Goal: Task Accomplishment & Management: Manage account settings

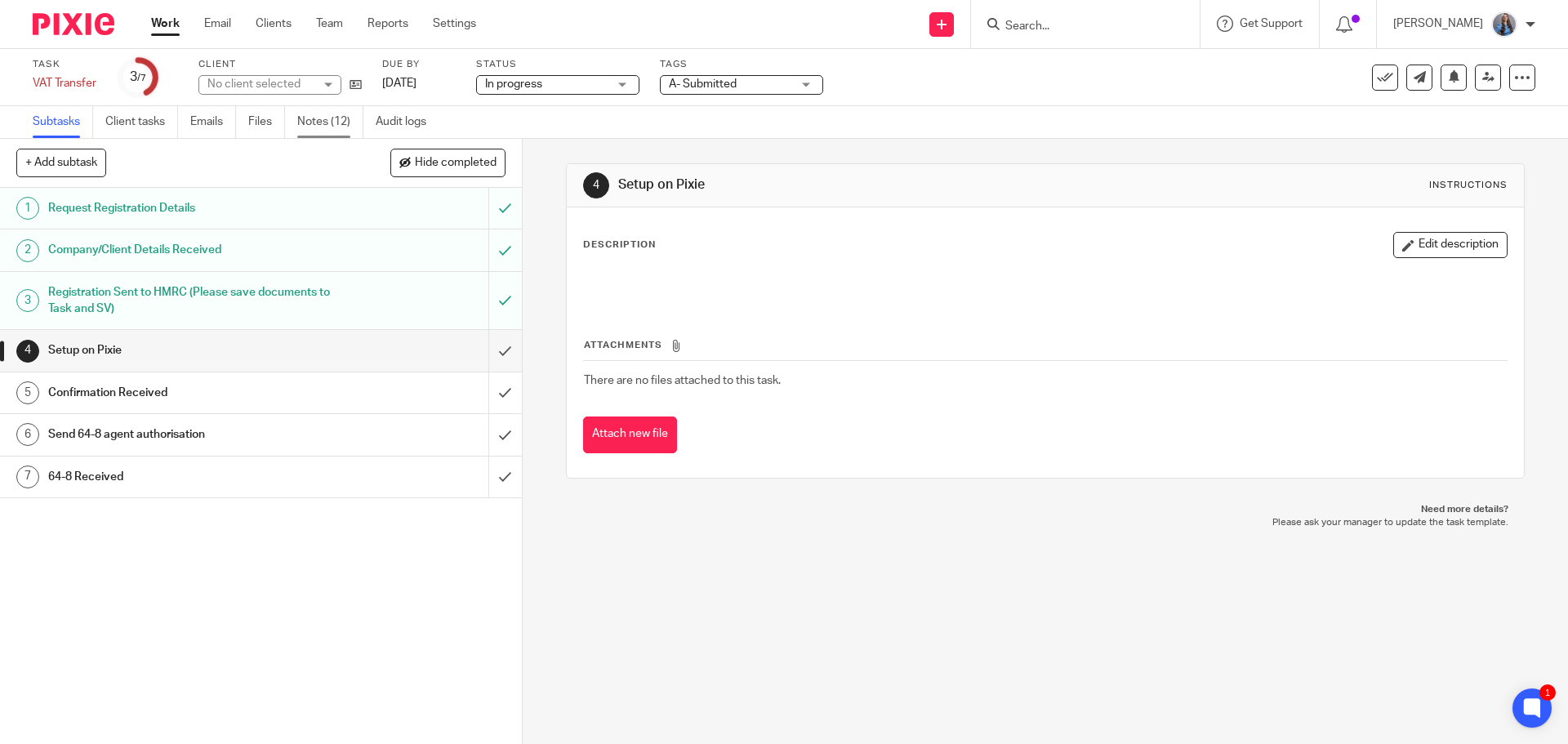
click at [322, 111] on link "Notes (12)" at bounding box center [330, 123] width 66 height 32
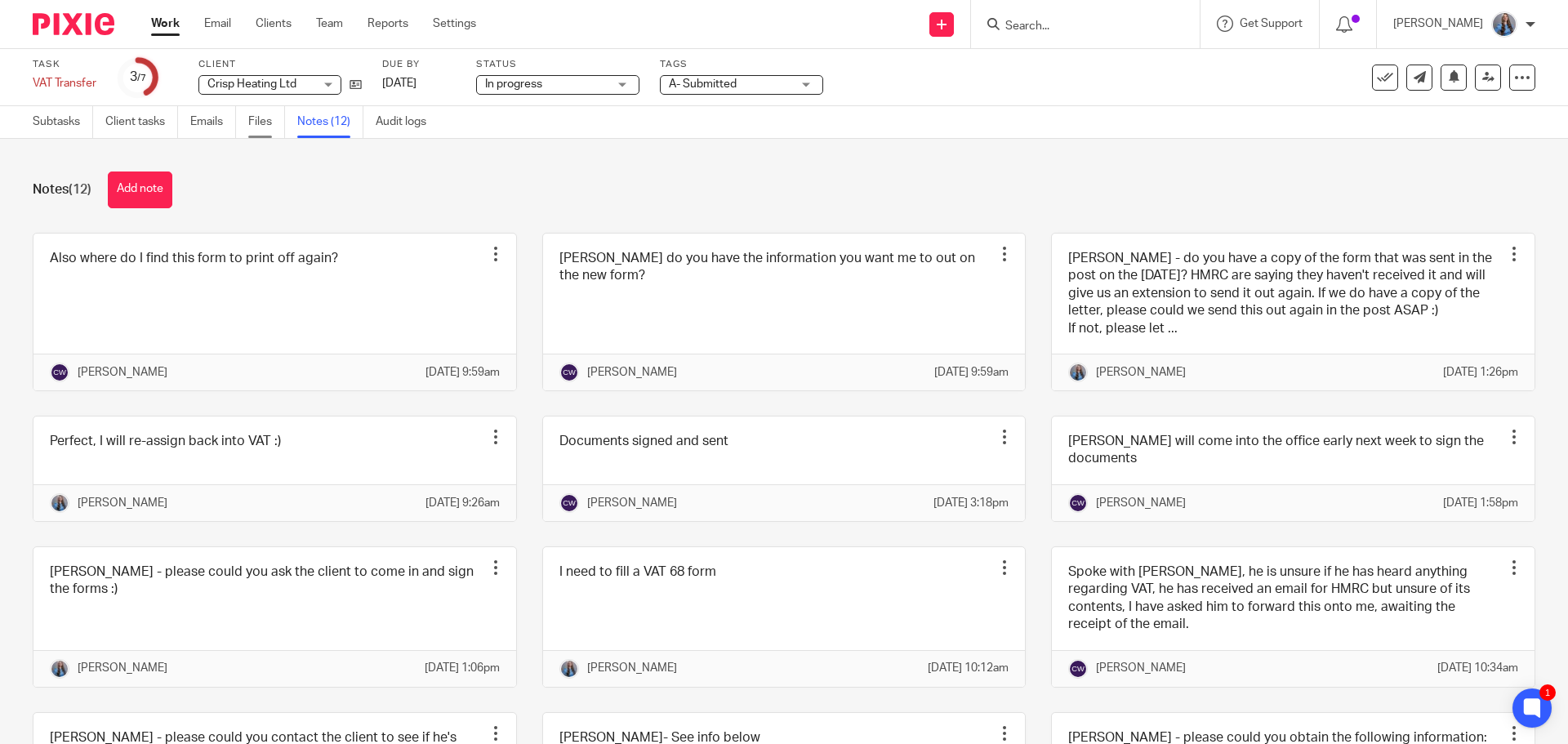
click at [258, 122] on link "Files" at bounding box center [267, 123] width 37 height 32
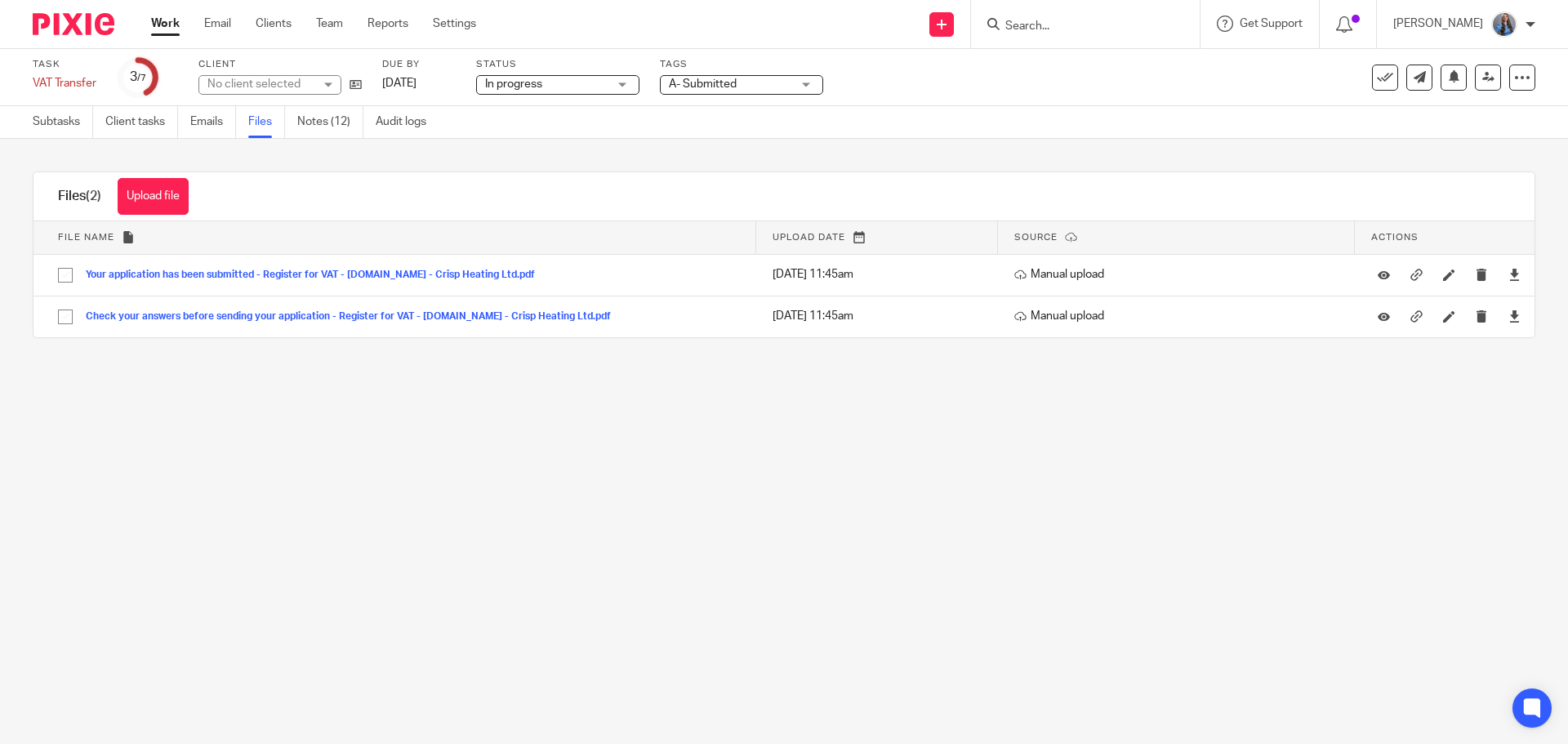
click at [170, 207] on button "Upload file" at bounding box center [152, 196] width 71 height 37
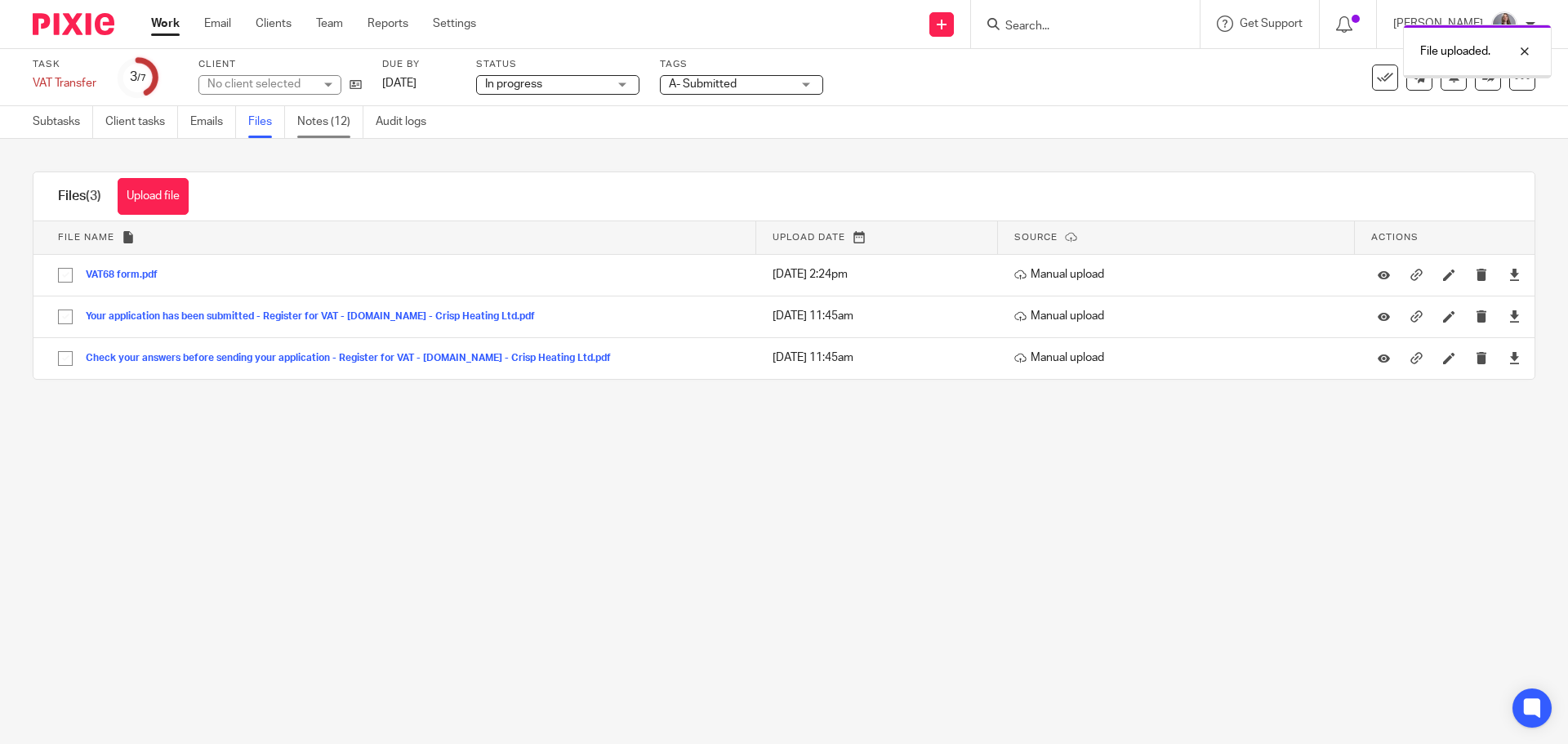
drag, startPoint x: 0, startPoint y: 0, endPoint x: 322, endPoint y: 123, distance: 344.7
click at [322, 123] on link "Notes (12)" at bounding box center [330, 123] width 66 height 32
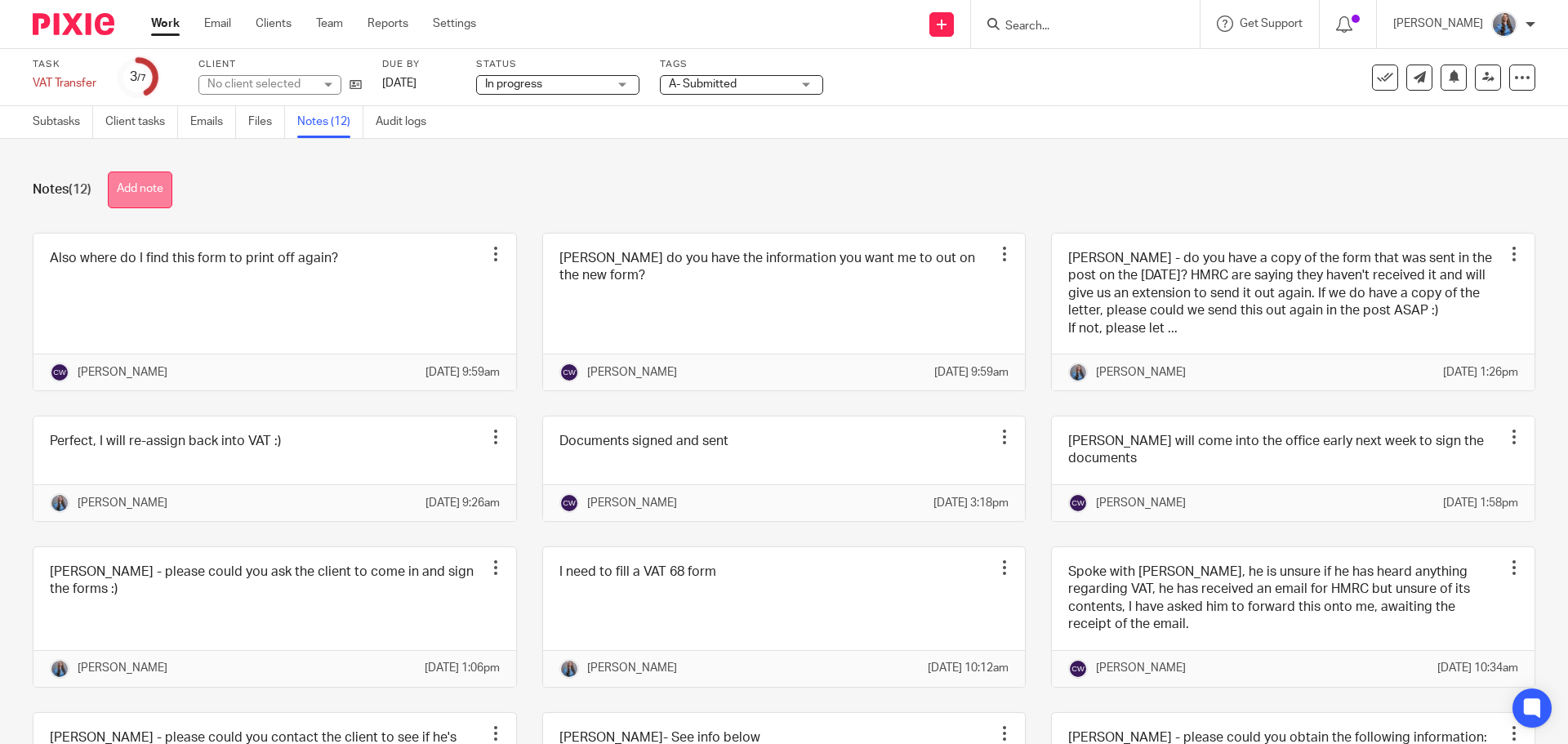
click at [165, 196] on button "Add note" at bounding box center [140, 190] width 64 height 37
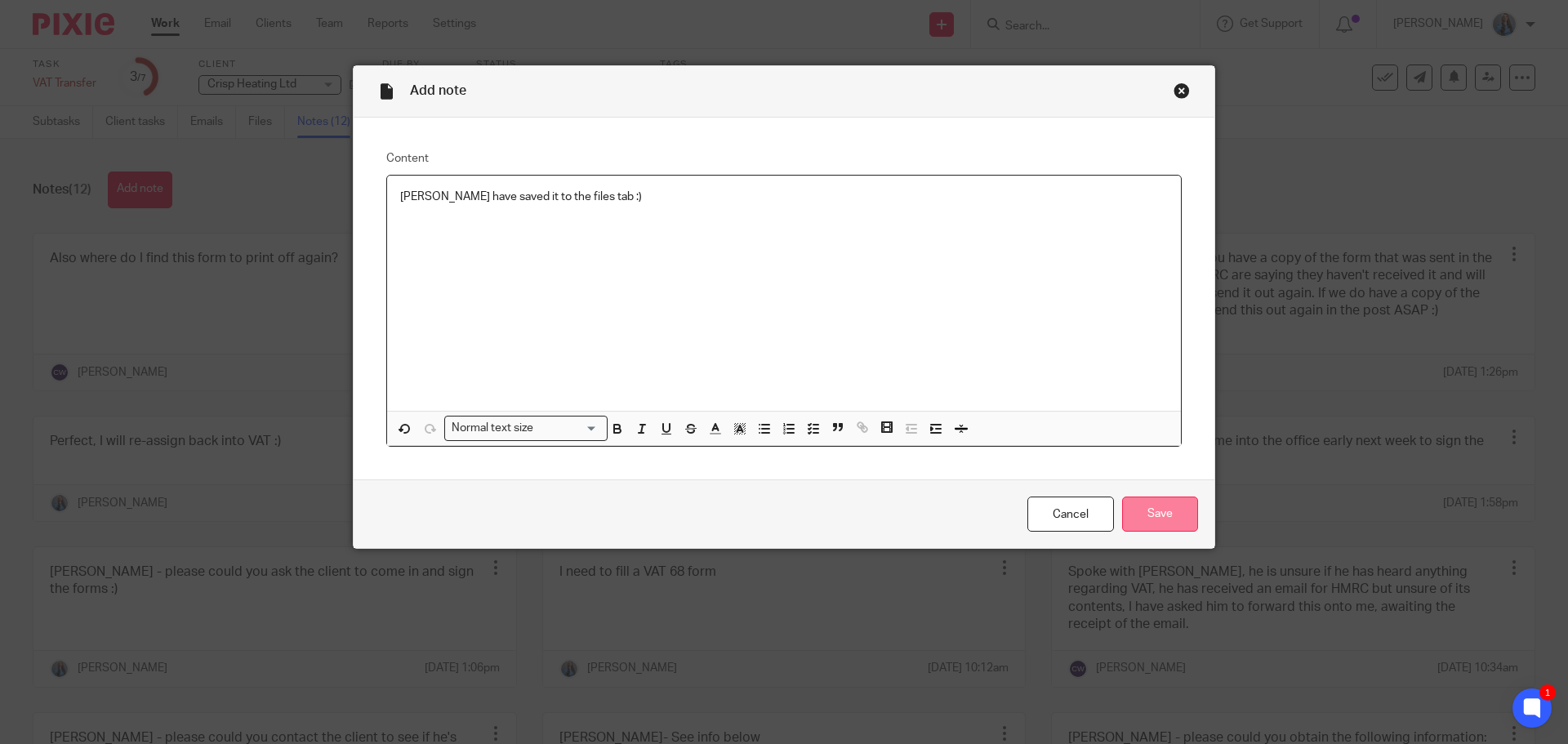
click at [1149, 523] on input "Save" at bounding box center [1160, 513] width 76 height 35
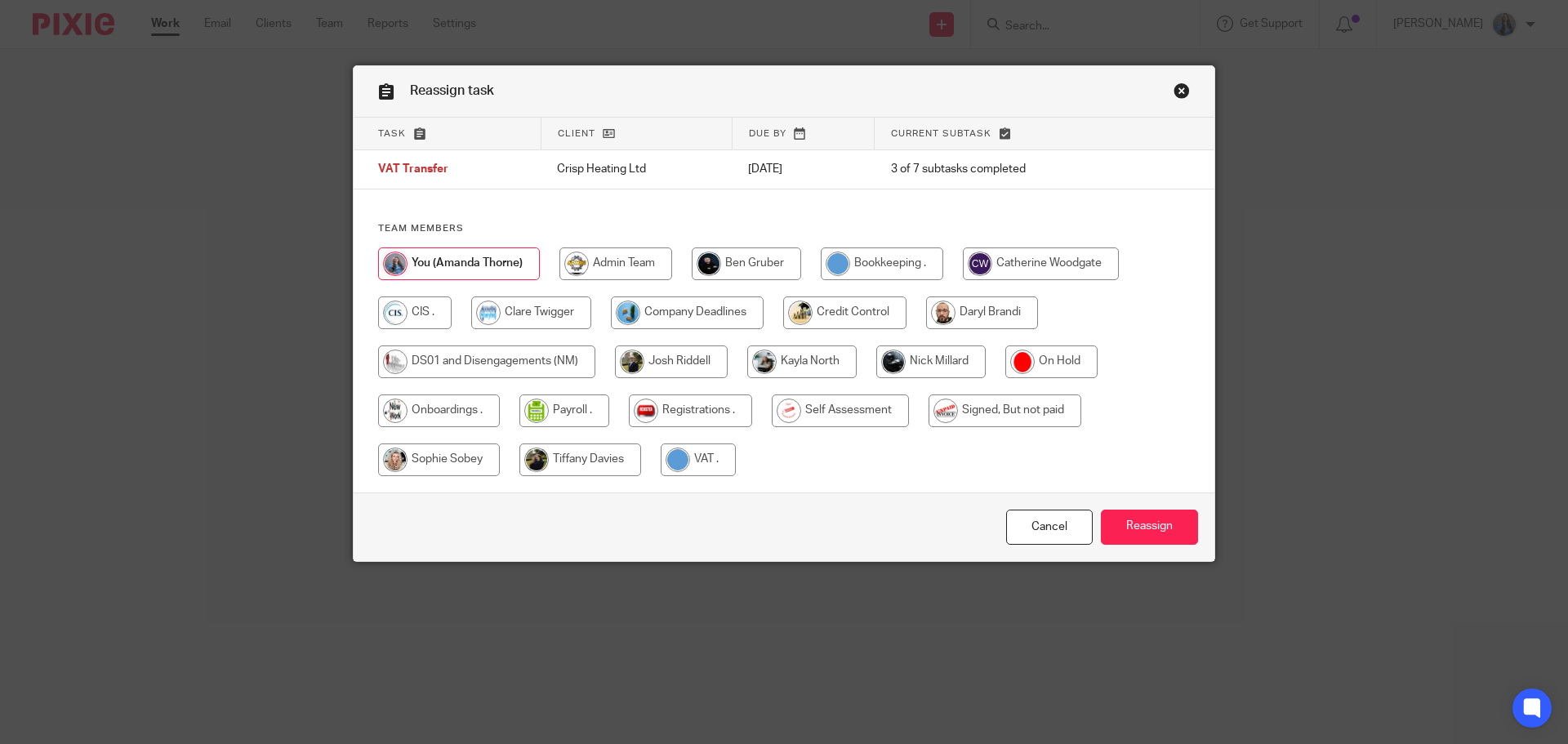
click at [1011, 266] on input "radio" at bounding box center [1041, 264] width 156 height 33
radio input "true"
click at [1148, 532] on input "Reassign" at bounding box center [1149, 527] width 97 height 35
